Goal: Transaction & Acquisition: Obtain resource

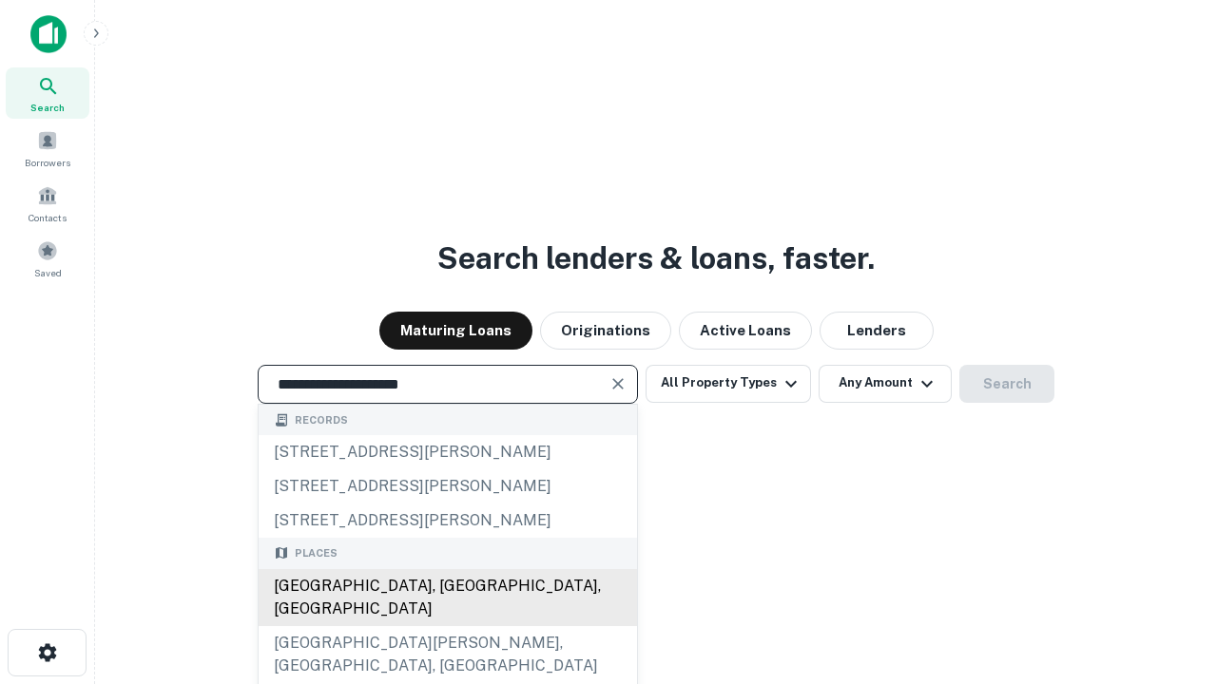
click at [447, 626] on div "Santa Monica, CA, USA" at bounding box center [448, 597] width 378 height 57
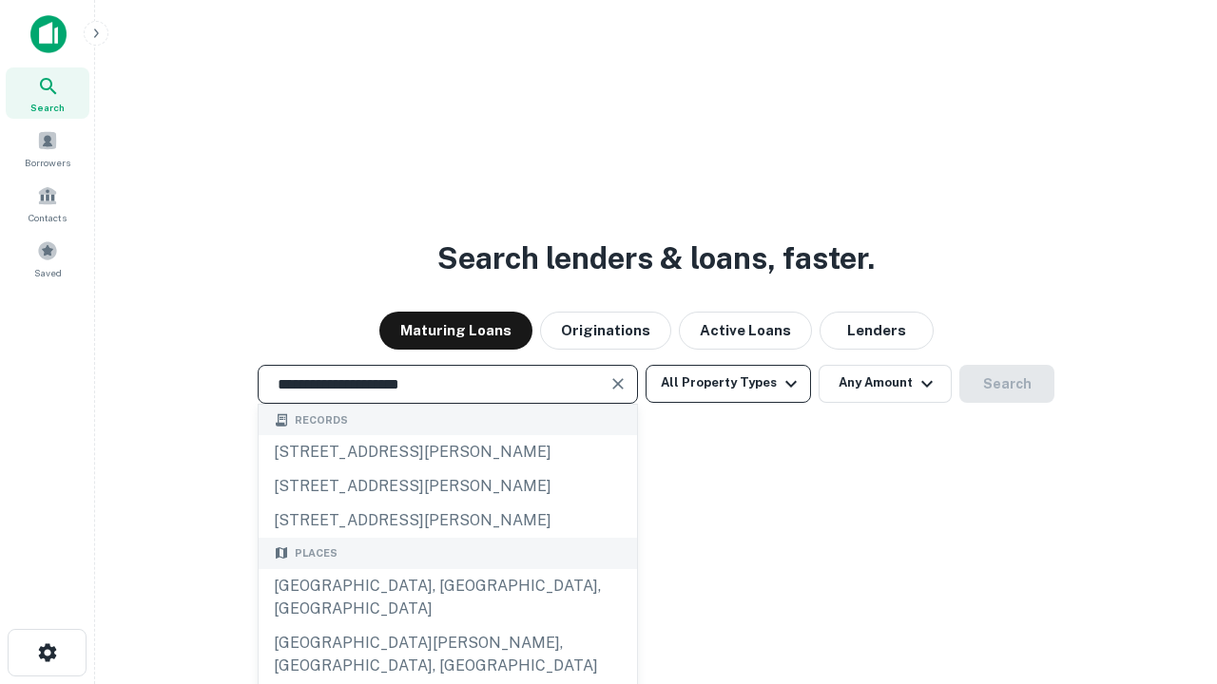
type input "**********"
click at [728, 383] on button "All Property Types" at bounding box center [727, 384] width 165 height 38
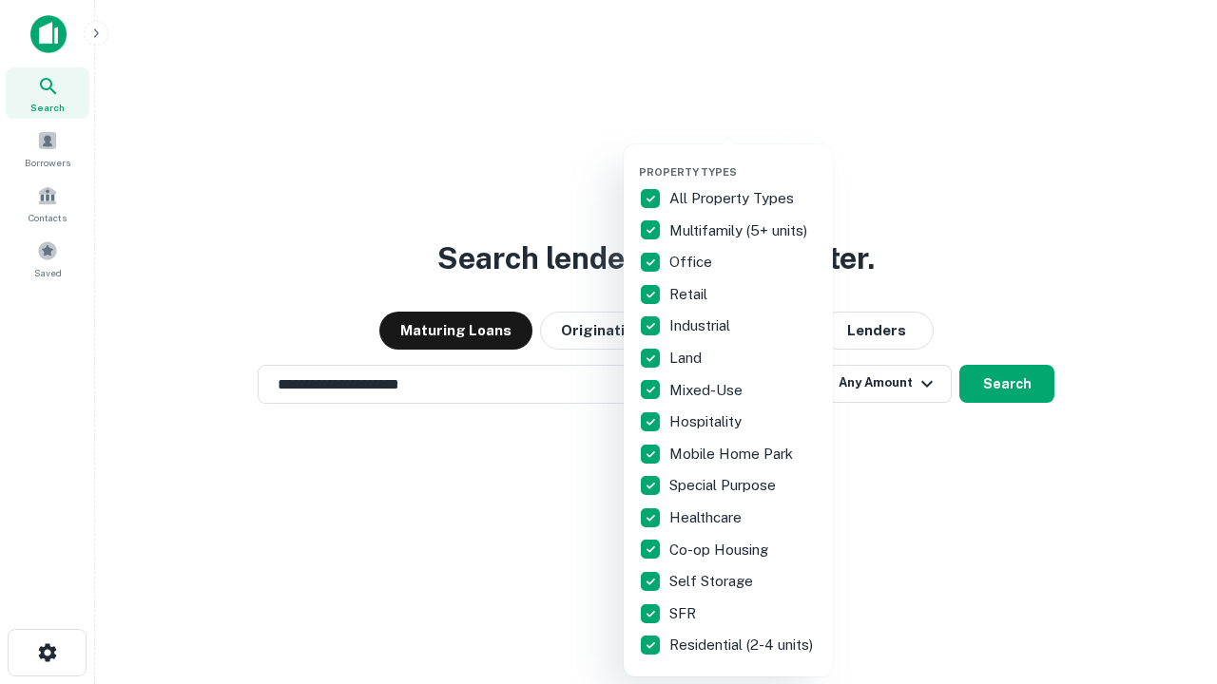
click at [743, 160] on button "button" at bounding box center [743, 160] width 209 height 1
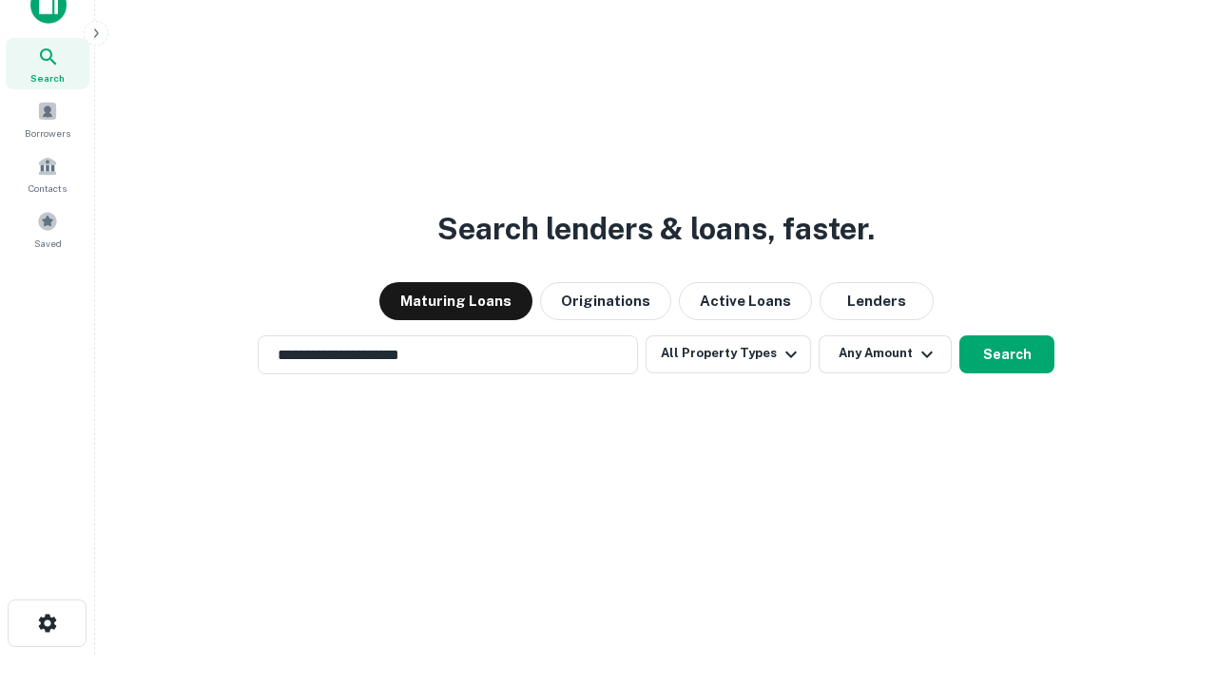
scroll to position [11, 229]
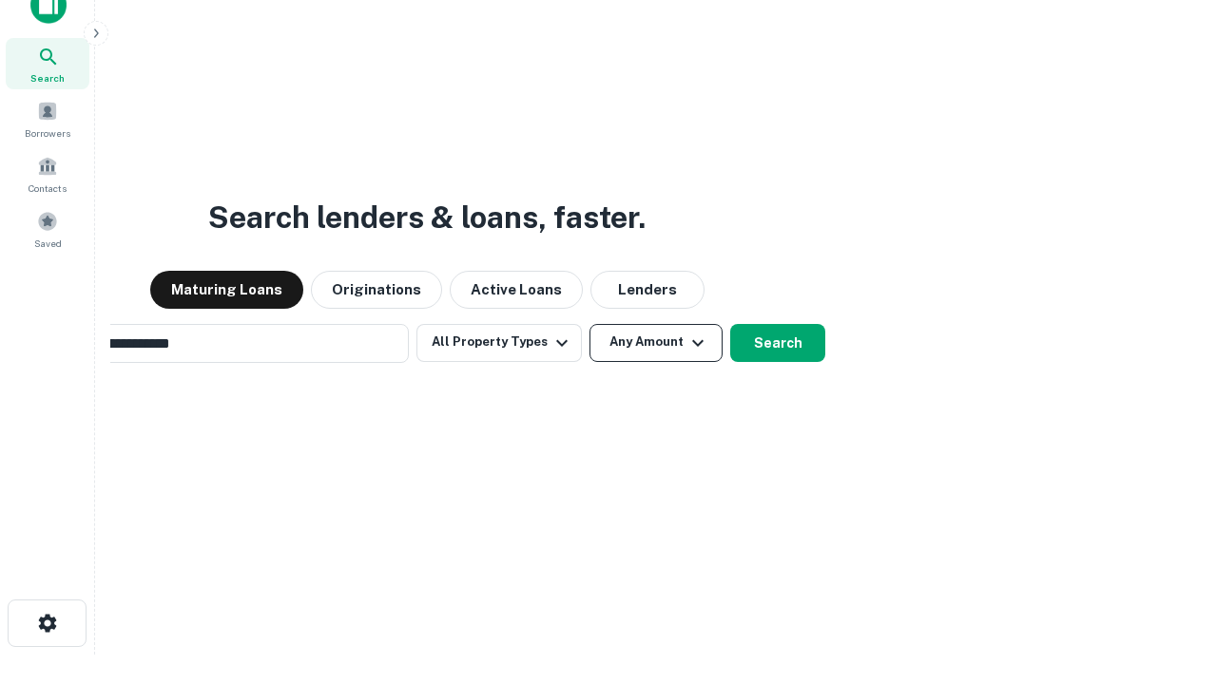
click at [589, 324] on button "Any Amount" at bounding box center [655, 343] width 133 height 38
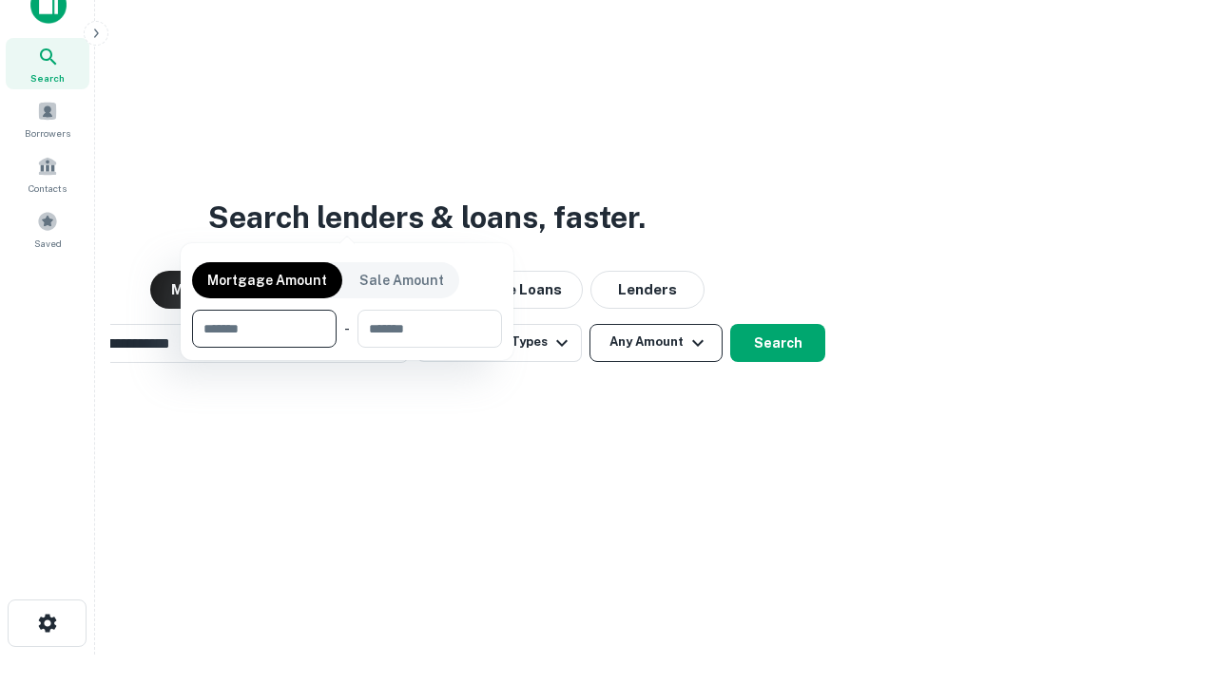
scroll to position [30, 0]
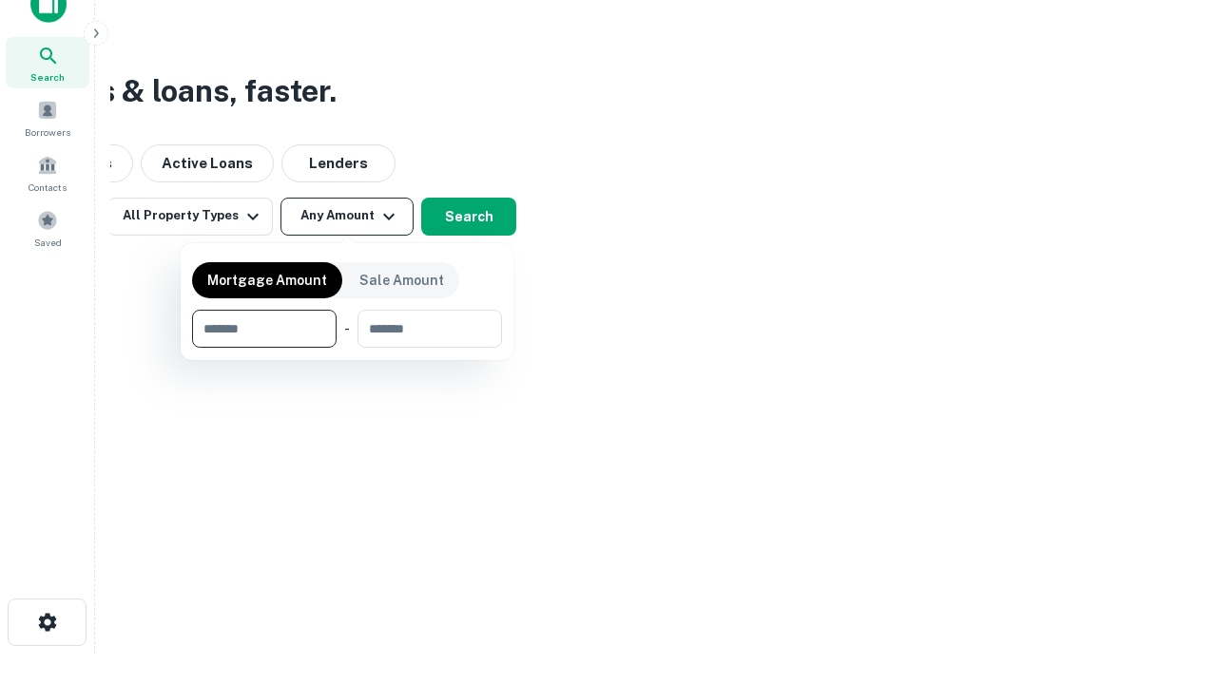
type input "*******"
click at [347, 348] on button "button" at bounding box center [347, 348] width 310 height 1
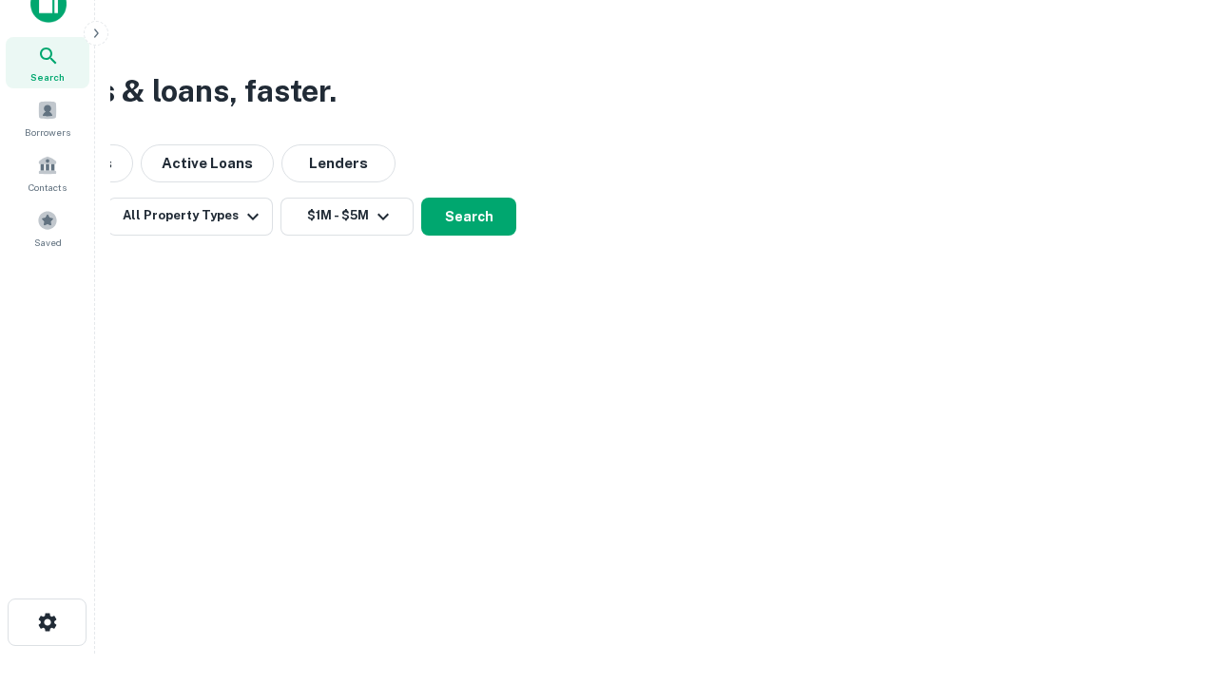
scroll to position [11, 351]
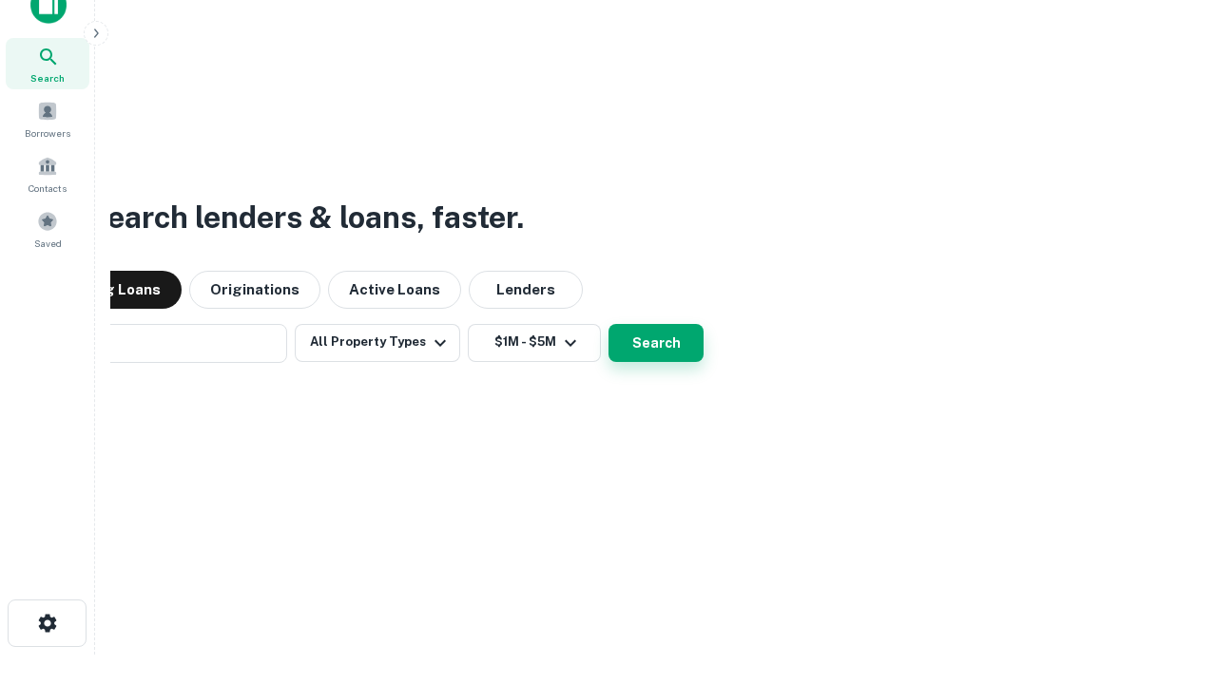
click at [608, 324] on button "Search" at bounding box center [655, 343] width 95 height 38
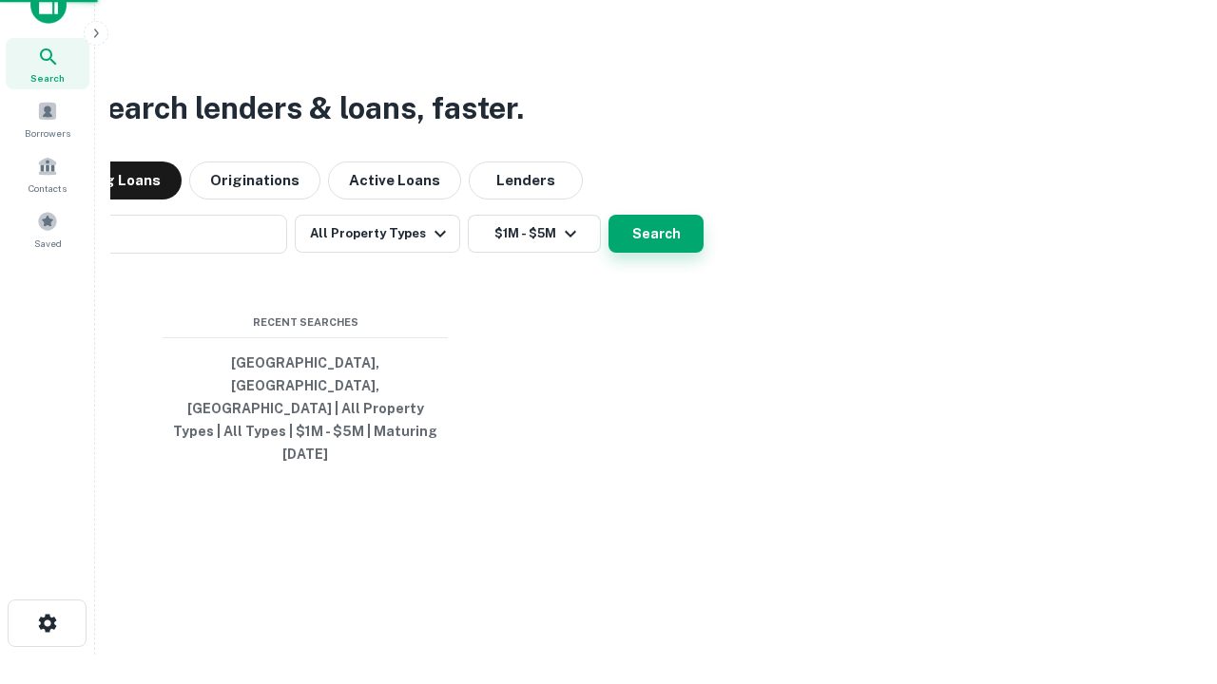
scroll to position [50, 538]
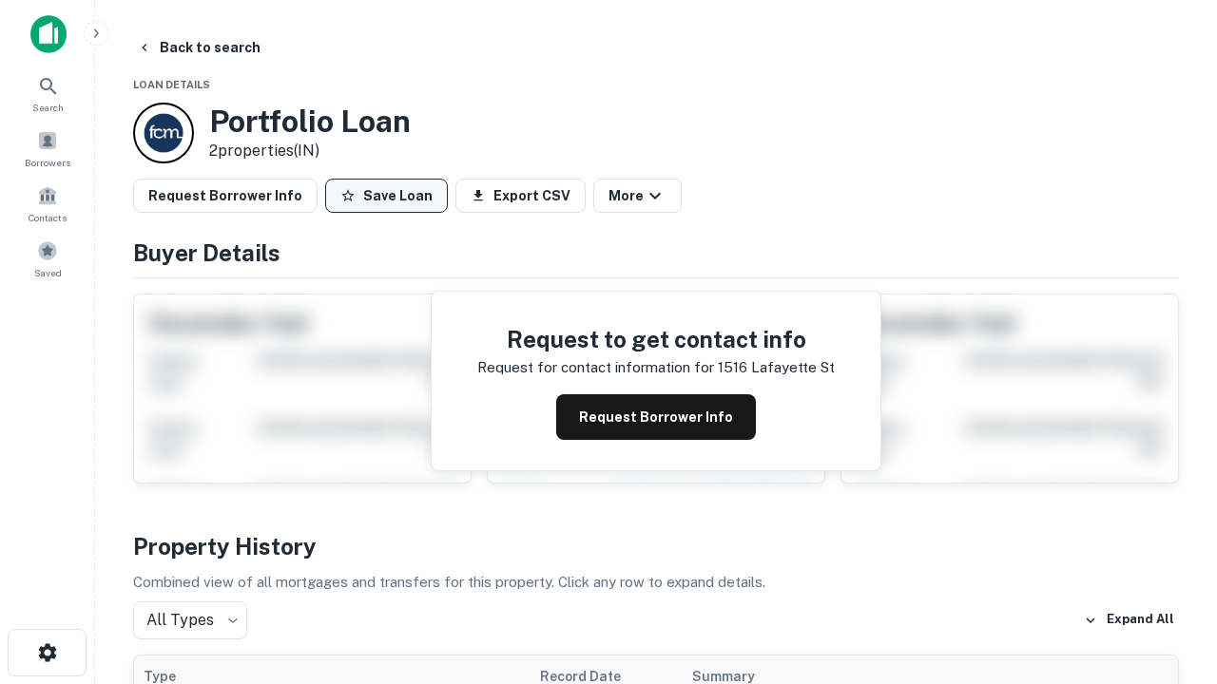
click at [386, 196] on button "Save Loan" at bounding box center [386, 196] width 123 height 34
click at [391, 196] on button "Loan Saved" at bounding box center [390, 196] width 131 height 34
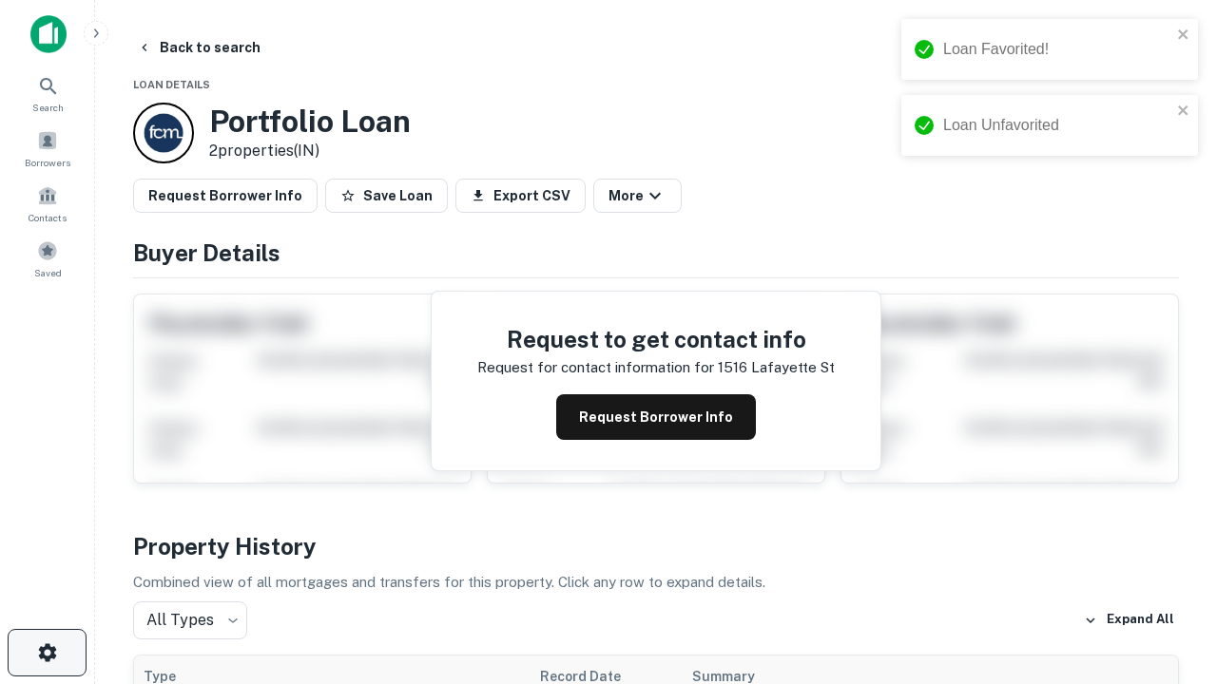
click at [47, 653] on icon "button" at bounding box center [47, 653] width 23 height 23
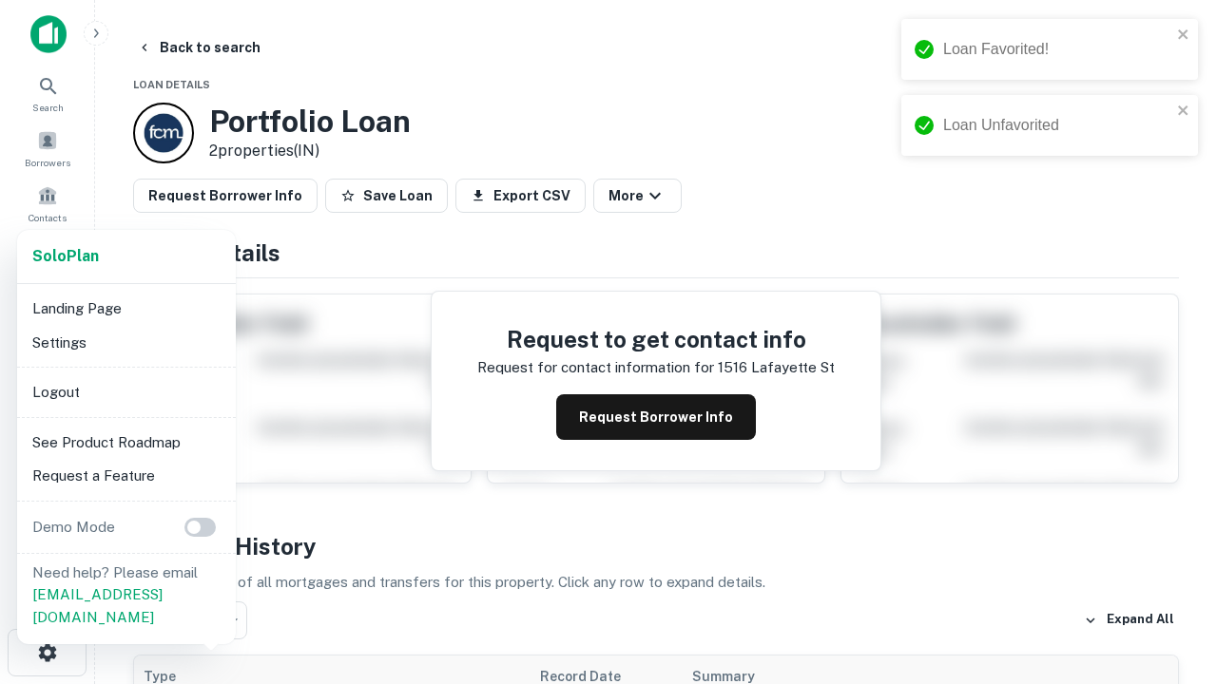
click at [125, 392] on li "Logout" at bounding box center [126, 393] width 203 height 34
